Goal: Task Accomplishment & Management: Manage account settings

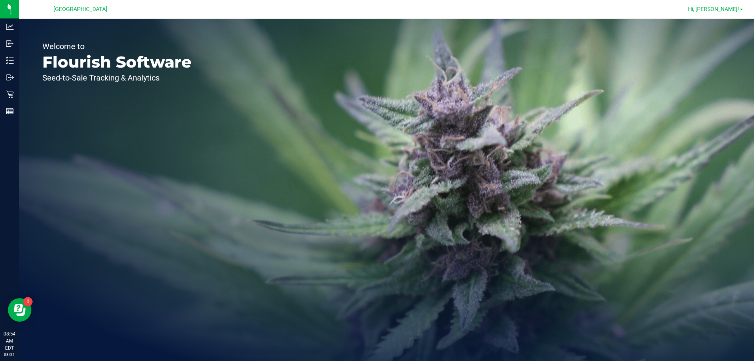
click at [737, 8] on span "Hi, [PERSON_NAME]!" at bounding box center [713, 9] width 51 height 6
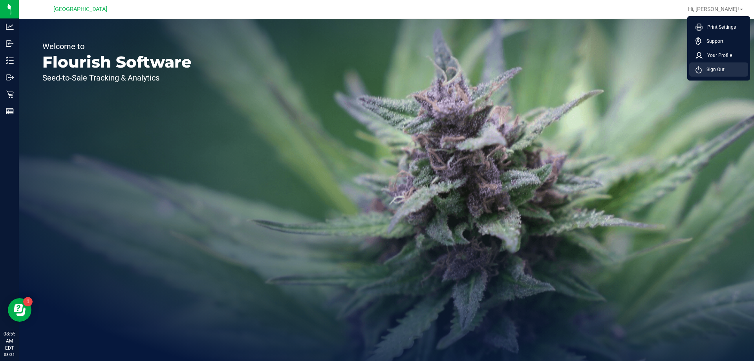
click at [712, 71] on span "Sign Out" at bounding box center [713, 70] width 23 height 8
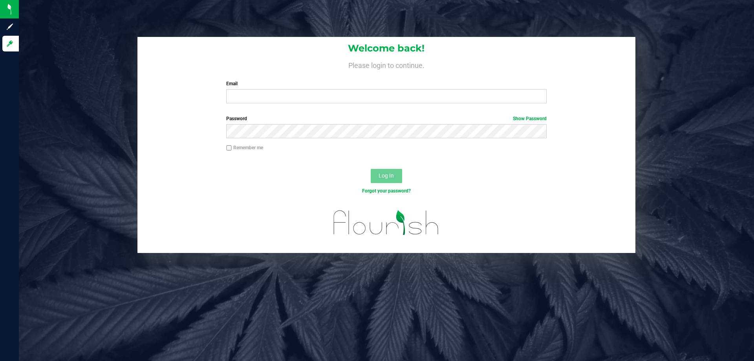
click at [286, 86] on label "Email" at bounding box center [386, 83] width 320 height 7
click at [286, 89] on input "Email" at bounding box center [386, 96] width 320 height 14
click at [286, 92] on input "Email" at bounding box center [386, 96] width 320 height 14
type input "[EMAIL_ADDRESS][DOMAIN_NAME]"
click at [371, 169] on button "Log In" at bounding box center [386, 176] width 31 height 14
